Goal: Task Accomplishment & Management: Use online tool/utility

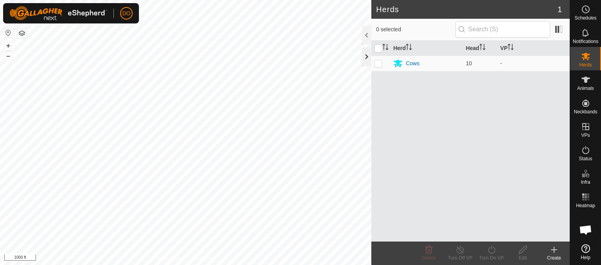
click at [365, 60] on div at bounding box center [366, 56] width 9 height 19
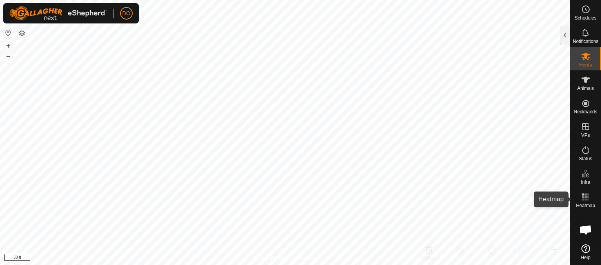
click at [587, 196] on icon at bounding box center [586, 197] width 9 height 9
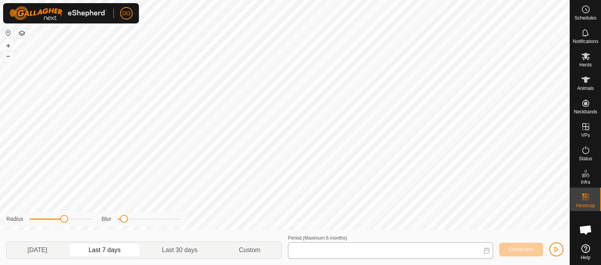
type input "[DATE] - [DATE]"
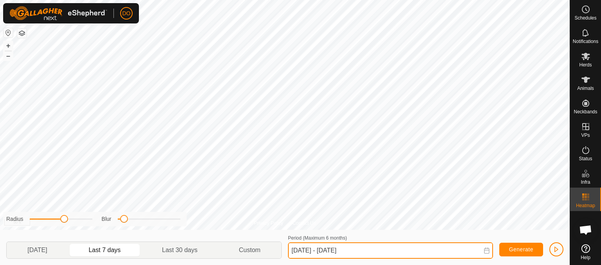
click at [401, 246] on input "[DATE] - [DATE]" at bounding box center [390, 251] width 205 height 16
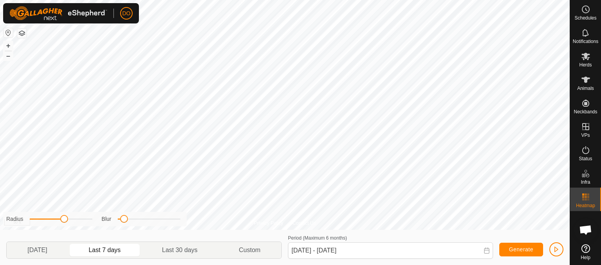
click at [138, 254] on p-togglebutton "Last 7 days" at bounding box center [105, 250] width 74 height 16
click at [473, 0] on html "DO Schedules Notifications Herds Animals Neckbands VPs Status Infra Heatmap Hel…" at bounding box center [300, 132] width 601 height 265
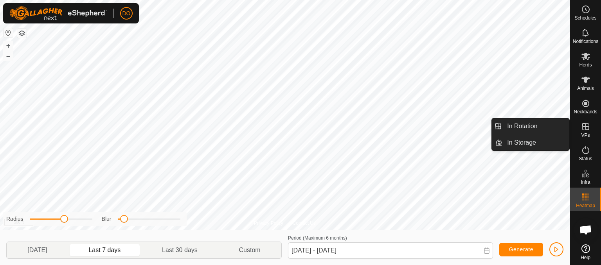
click at [589, 124] on icon at bounding box center [586, 126] width 9 height 9
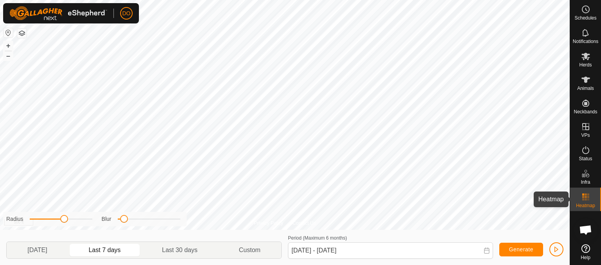
click at [587, 201] on icon at bounding box center [586, 197] width 9 height 9
click at [587, 85] on es-animals-svg-icon at bounding box center [586, 80] width 14 height 13
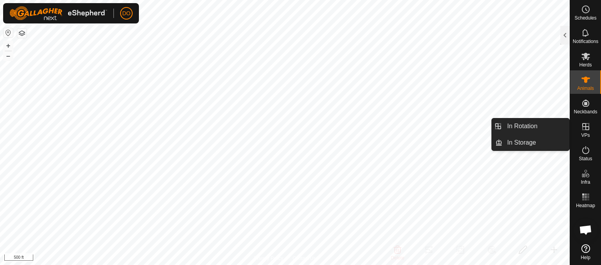
click at [587, 129] on icon at bounding box center [586, 126] width 9 height 9
click at [531, 132] on link "In Rotation" at bounding box center [536, 127] width 67 height 16
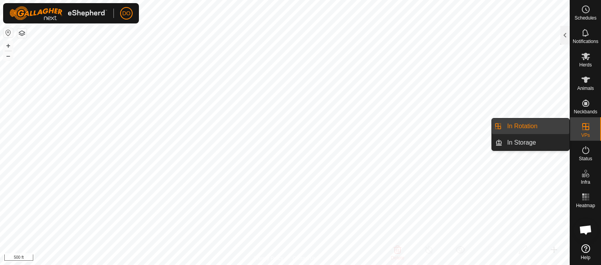
click at [504, 126] on link "In Rotation" at bounding box center [536, 127] width 67 height 16
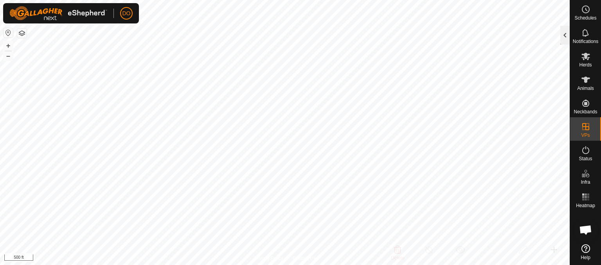
click at [567, 38] on div at bounding box center [565, 35] width 9 height 19
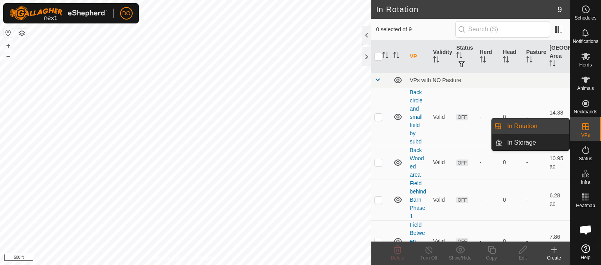
click at [585, 131] on icon at bounding box center [586, 126] width 9 height 9
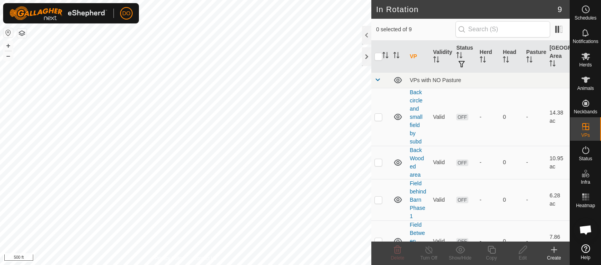
click at [589, 231] on span "Open chat" at bounding box center [586, 231] width 13 height 11
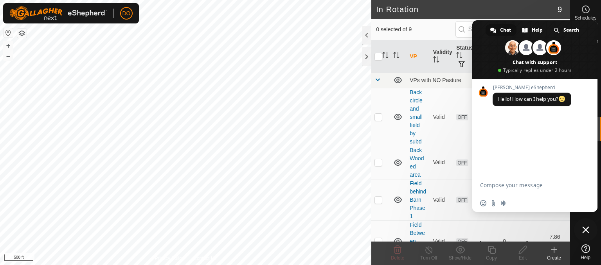
click at [518, 7] on h2 "In Rotation" at bounding box center [467, 9] width 182 height 9
click at [439, 24] on div "0 selected of 9" at bounding box center [470, 29] width 189 height 16
click at [437, 25] on span "0 selected of 9" at bounding box center [415, 29] width 79 height 8
click at [586, 232] on span "Close chat" at bounding box center [586, 230] width 7 height 7
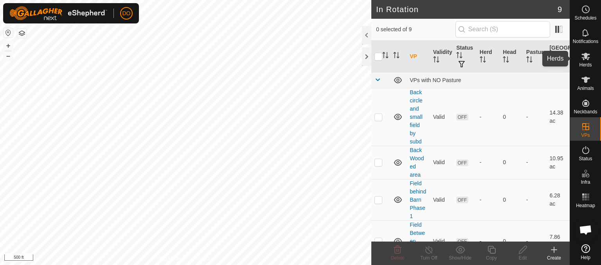
click at [587, 61] on es-mob-svg-icon at bounding box center [586, 56] width 14 height 13
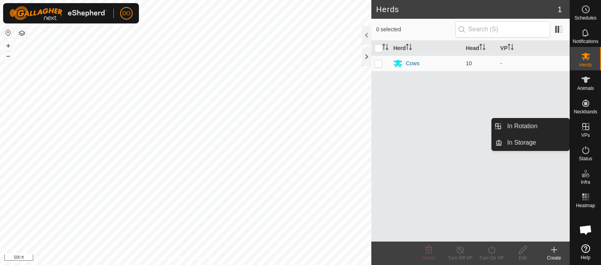
click at [591, 132] on es-virtualpaddocks-svg-icon at bounding box center [586, 127] width 14 height 13
click at [538, 126] on link "In Rotation" at bounding box center [536, 127] width 67 height 16
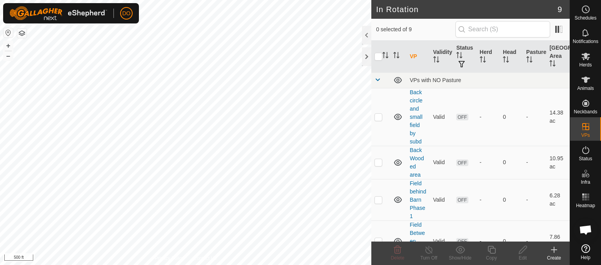
click at [558, 255] on div "Create" at bounding box center [554, 258] width 31 height 7
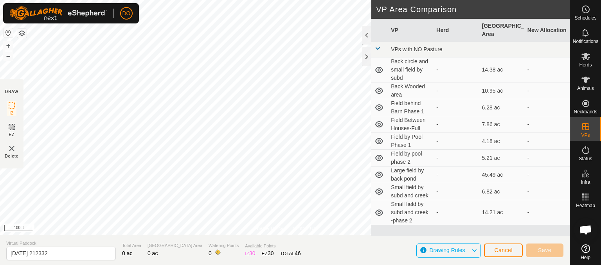
click at [539, 237] on section "Virtual Paddock [DATE] 212332 Total Area 0 ac Grazing Area 0 ac Watering Points…" at bounding box center [285, 251] width 570 height 30
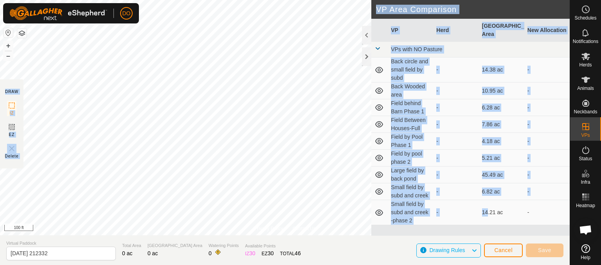
click at [278, 51] on div "Privacy Policy Contact Us WP 9 Type: trough Capacity: 100L Water Level: 100% Dr…" at bounding box center [285, 132] width 570 height 265
click at [405, 117] on td "Field Between Houses-Full" at bounding box center [410, 124] width 45 height 17
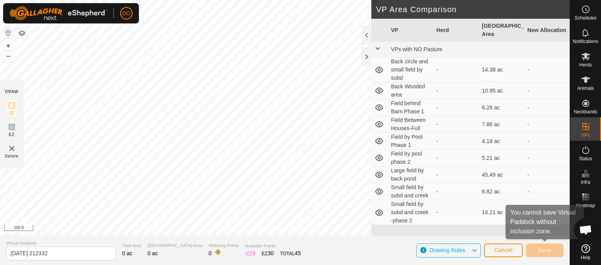
click at [540, 257] on div "Save" at bounding box center [545, 250] width 38 height 19
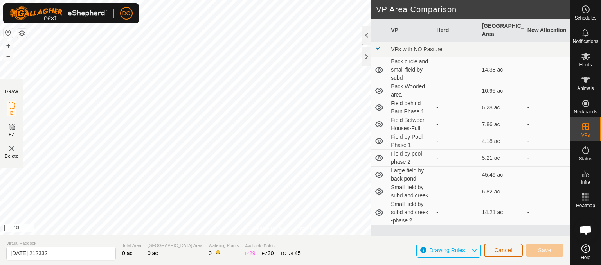
click at [507, 253] on span "Cancel" at bounding box center [504, 250] width 18 height 6
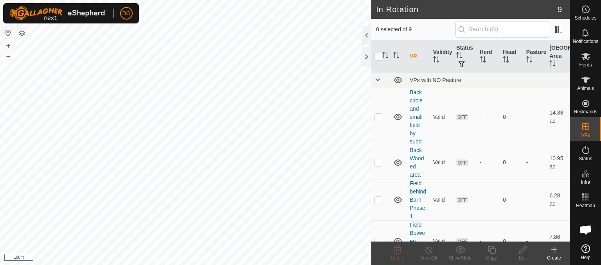
click at [554, 256] on div "Create" at bounding box center [554, 258] width 31 height 7
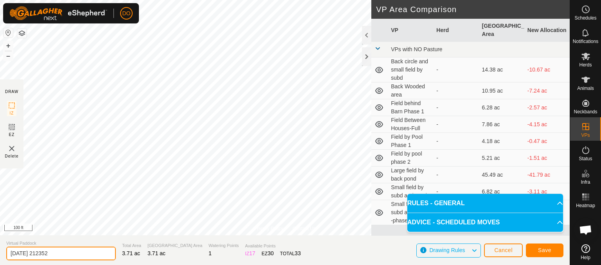
drag, startPoint x: 73, startPoint y: 253, endPoint x: 0, endPoint y: 250, distance: 72.9
click at [0, 250] on section "Virtual Paddock [DATE] 212352 Total Area 3.71 ac Grazing Area 3.71 ac Watering …" at bounding box center [285, 251] width 570 height 30
type input "Field 1-By the Millers"
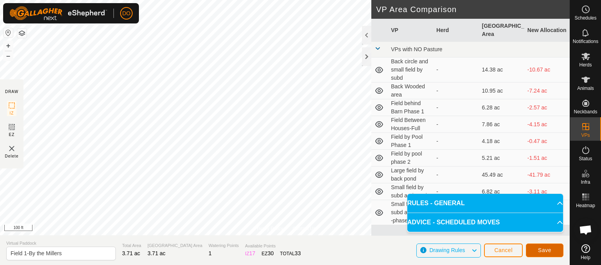
click at [540, 252] on span "Save" at bounding box center [544, 250] width 13 height 6
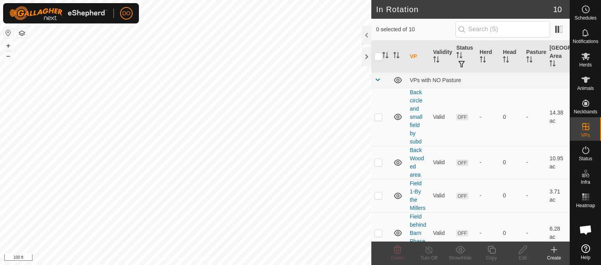
click at [540, 249] on create-svg-icon at bounding box center [554, 250] width 31 height 9
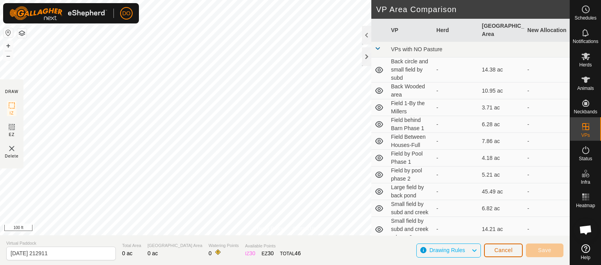
click at [503, 252] on span "Cancel" at bounding box center [504, 250] width 18 height 6
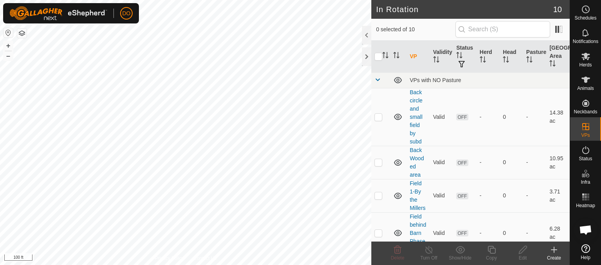
click at [556, 253] on icon at bounding box center [554, 250] width 9 height 9
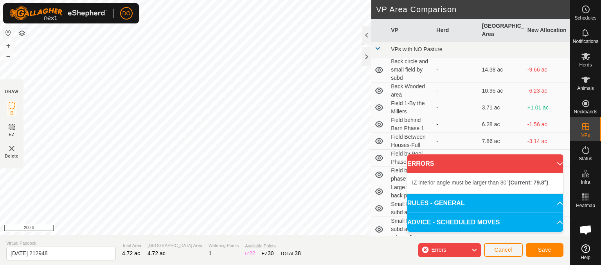
click at [558, 165] on p-accordion-header "ERRORS" at bounding box center [486, 164] width 156 height 19
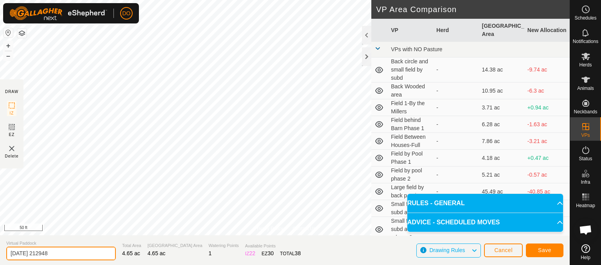
drag, startPoint x: 63, startPoint y: 251, endPoint x: 0, endPoint y: 236, distance: 64.4
click at [0, 236] on section "Virtual Paddock [DATE] 212948 Total Area 4.65 ac Grazing Area 4.65 ac Watering …" at bounding box center [285, 251] width 570 height 30
type input "Field 2- Behind my house"
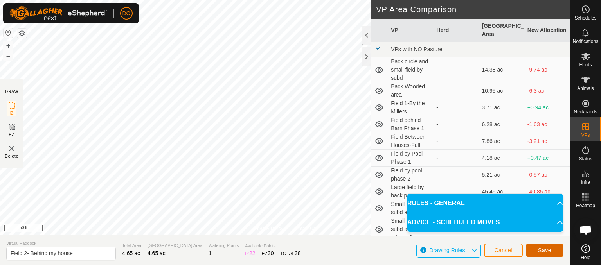
click at [553, 250] on button "Save" at bounding box center [545, 251] width 38 height 14
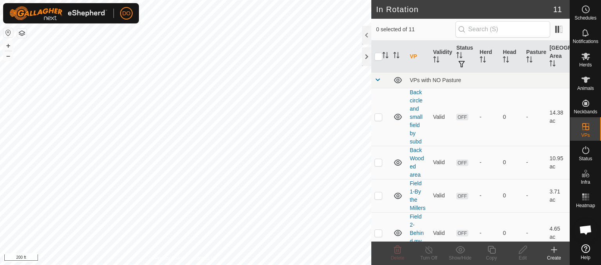
click at [554, 249] on icon at bounding box center [554, 249] width 0 height 5
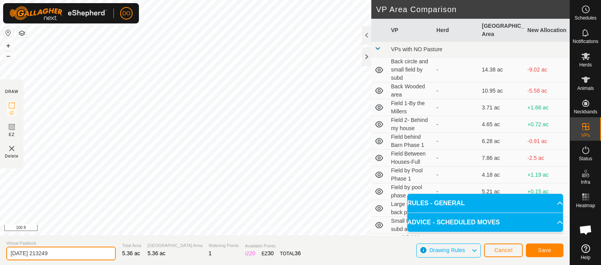
drag, startPoint x: 88, startPoint y: 253, endPoint x: 0, endPoint y: 251, distance: 87.7
click at [0, 251] on section "Virtual Paddock [DATE] 213249 Total Area 5.36 ac Grazing Area 5.36 ac Watering …" at bounding box center [285, 251] width 570 height 30
type input "Field 3- By [PERSON_NAME]"
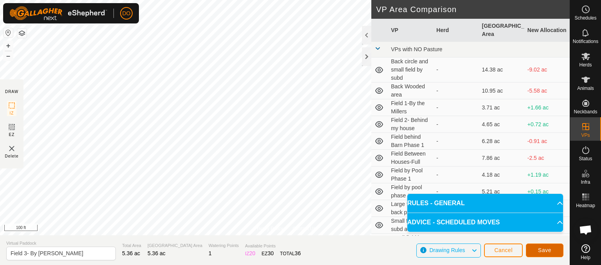
click at [545, 250] on span "Save" at bounding box center [544, 250] width 13 height 6
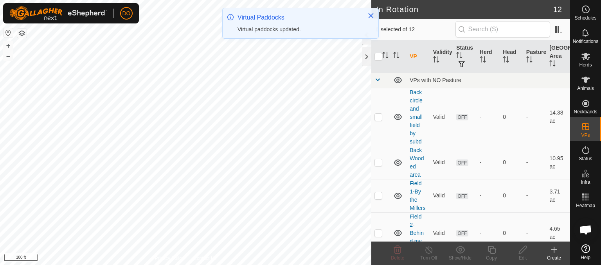
click at [555, 251] on icon at bounding box center [554, 250] width 9 height 9
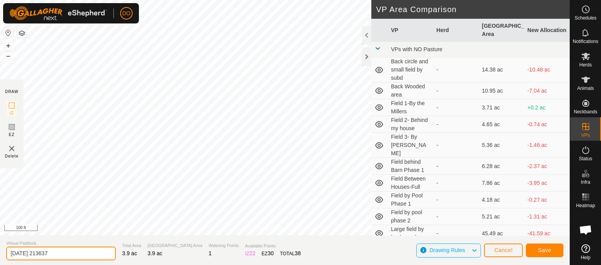
click at [0, 252] on section "Virtual Paddock [DATE] 213637 Total Area 3.9 ac Grazing Area 3.9 ac Watering Po…" at bounding box center [285, 251] width 570 height 30
type input "Field 4-Back Corner field"
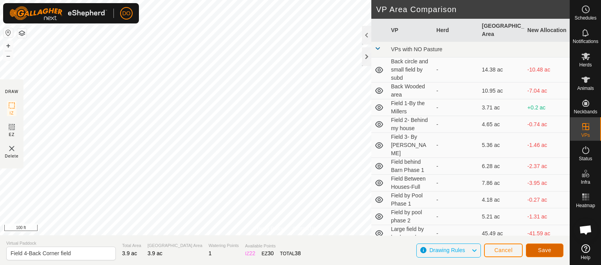
click at [540, 251] on span "Save" at bounding box center [544, 250] width 13 height 6
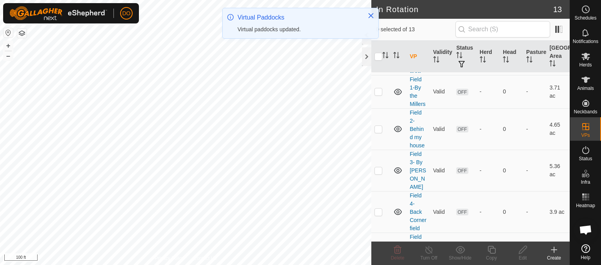
scroll to position [105, 0]
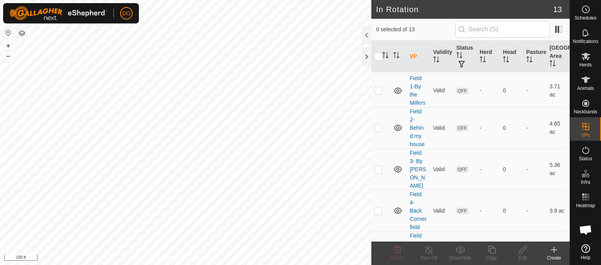
click at [443, 35] on div "In Rotation 13 0 selected of 13 VP Validity Status Herd Head Pasture Grazing Ar…" at bounding box center [285, 132] width 570 height 265
click at [587, 67] on span "Herds" at bounding box center [586, 65] width 13 height 5
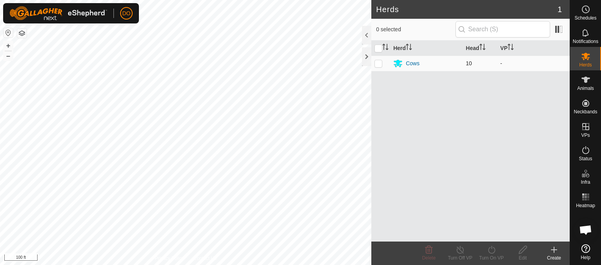
click at [379, 65] on p-checkbox at bounding box center [379, 63] width 8 height 6
checkbox input "true"
click at [491, 251] on icon at bounding box center [492, 250] width 10 height 9
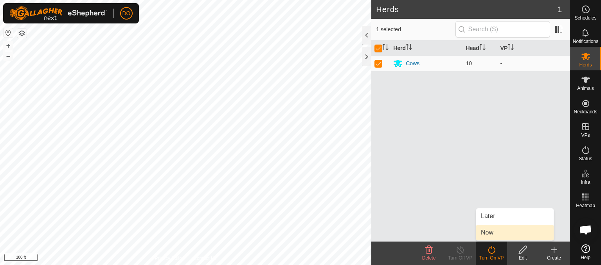
click at [493, 232] on link "Now" at bounding box center [516, 233] width 78 height 16
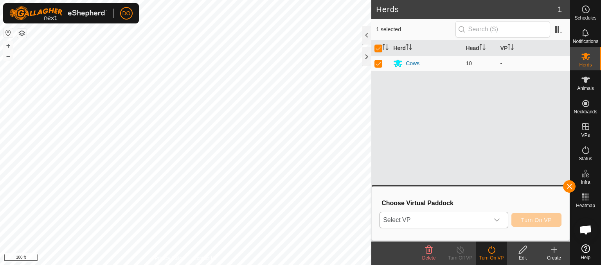
click at [487, 222] on span "Select VP" at bounding box center [434, 221] width 109 height 16
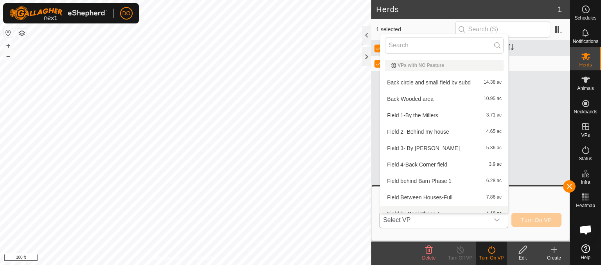
scroll to position [9, 0]
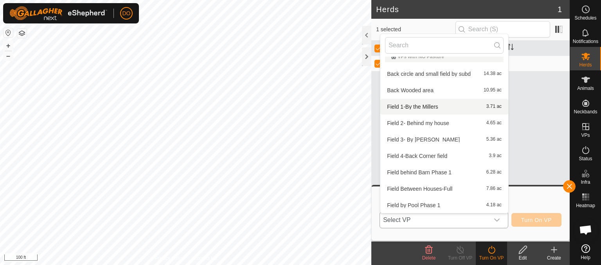
click at [438, 109] on li "Field 1-By the Millers 3.71 ac" at bounding box center [445, 107] width 128 height 16
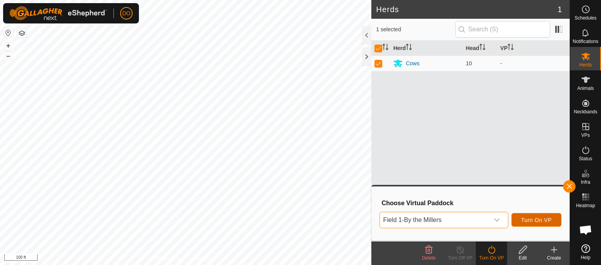
click at [537, 223] on span "Turn On VP" at bounding box center [537, 220] width 31 height 6
